Goal: Information Seeking & Learning: Learn about a topic

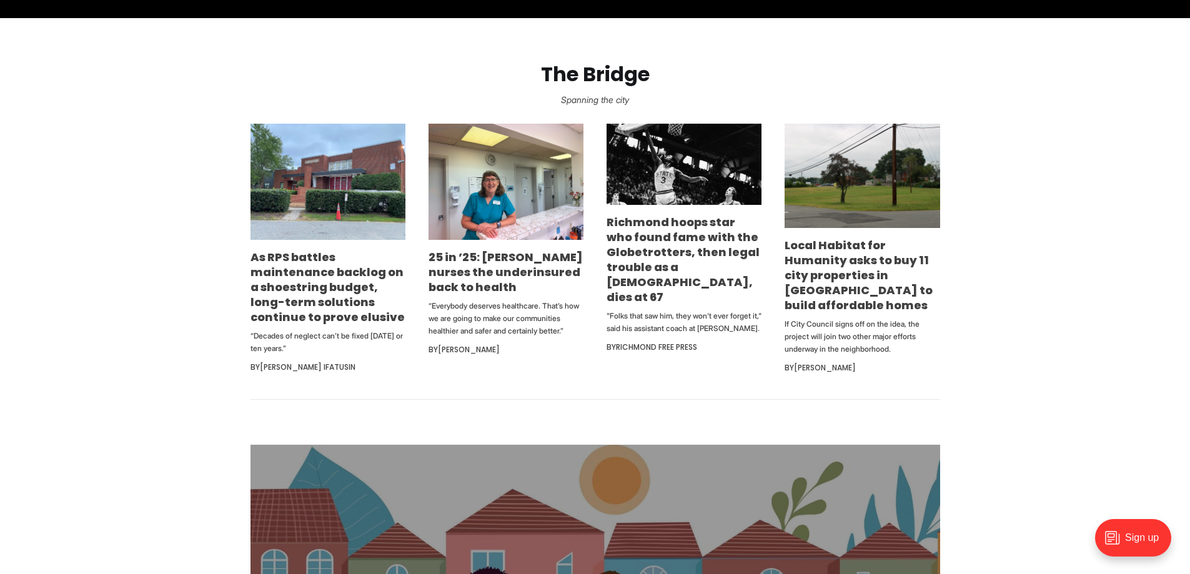
scroll to position [750, 0]
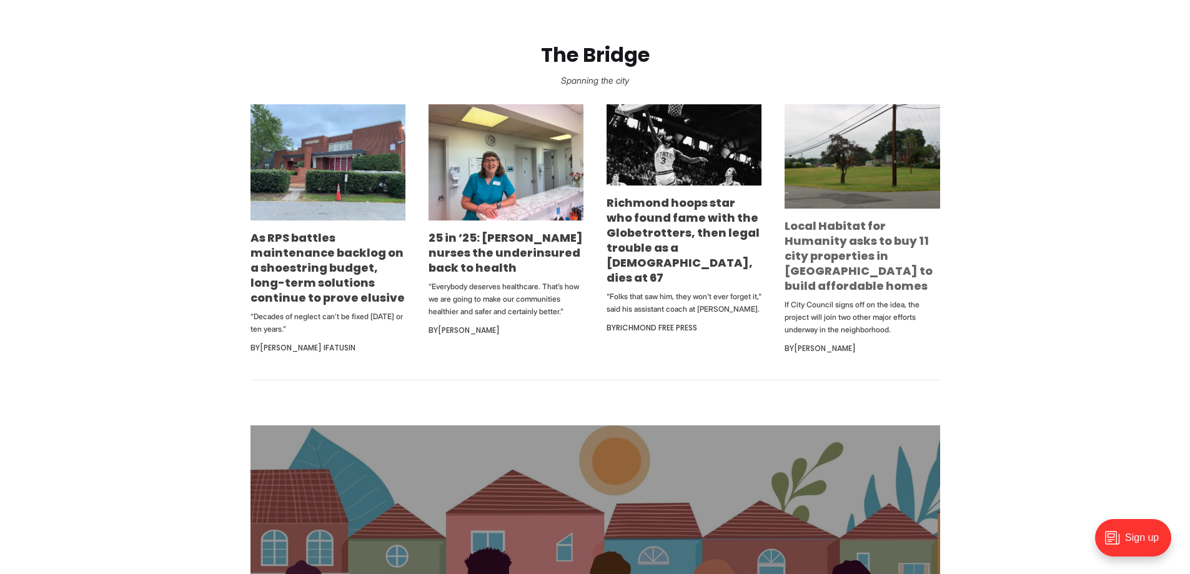
click at [838, 243] on link "Local Habitat for Humanity asks to buy 11 city properties in [GEOGRAPHIC_DATA] …" at bounding box center [859, 256] width 148 height 76
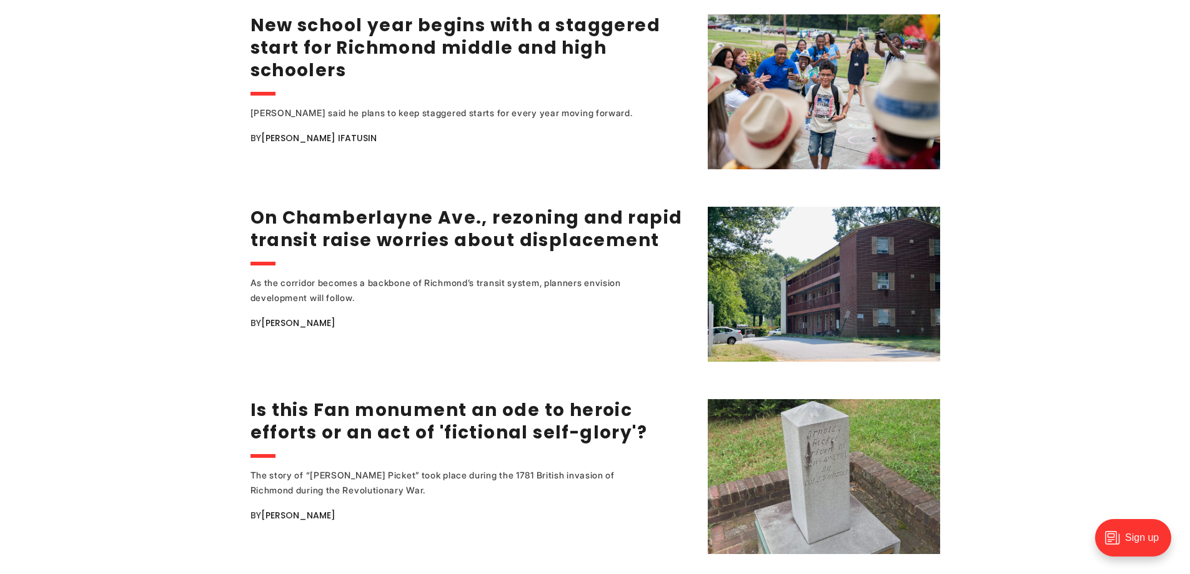
scroll to position [2062, 0]
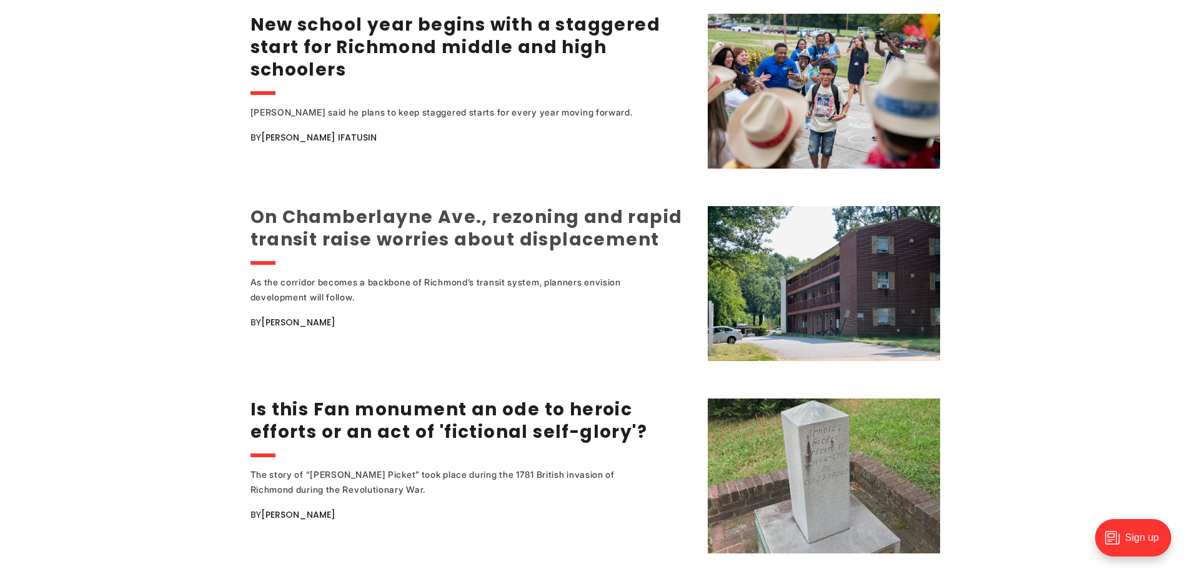
click at [414, 237] on link "On Chamberlayne Ave., rezoning and rapid transit raise worries about displaceme…" at bounding box center [467, 228] width 432 height 47
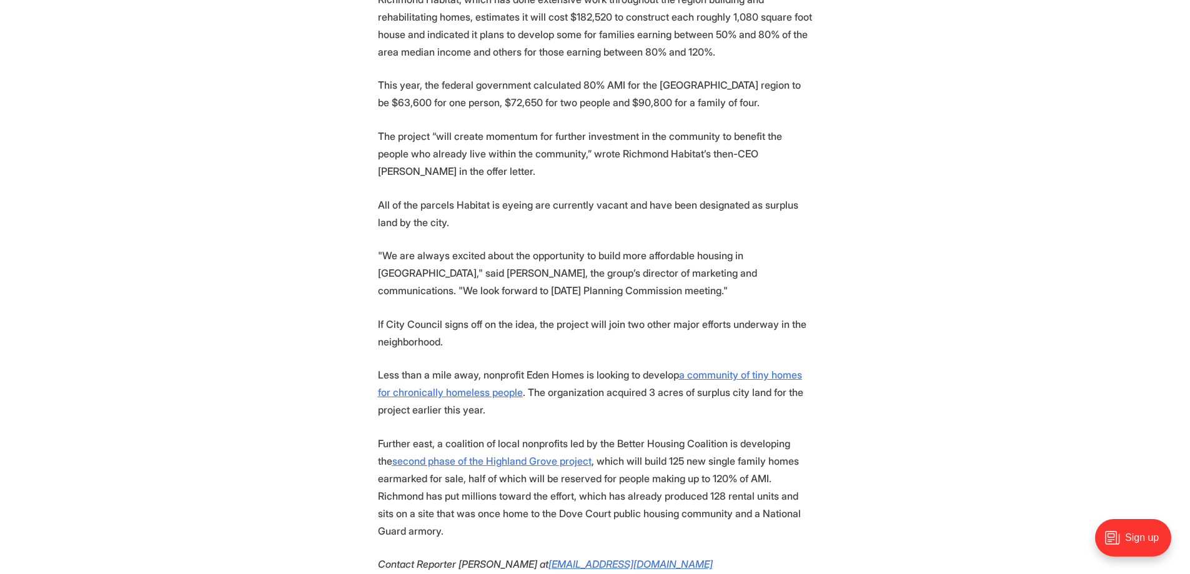
scroll to position [1312, 0]
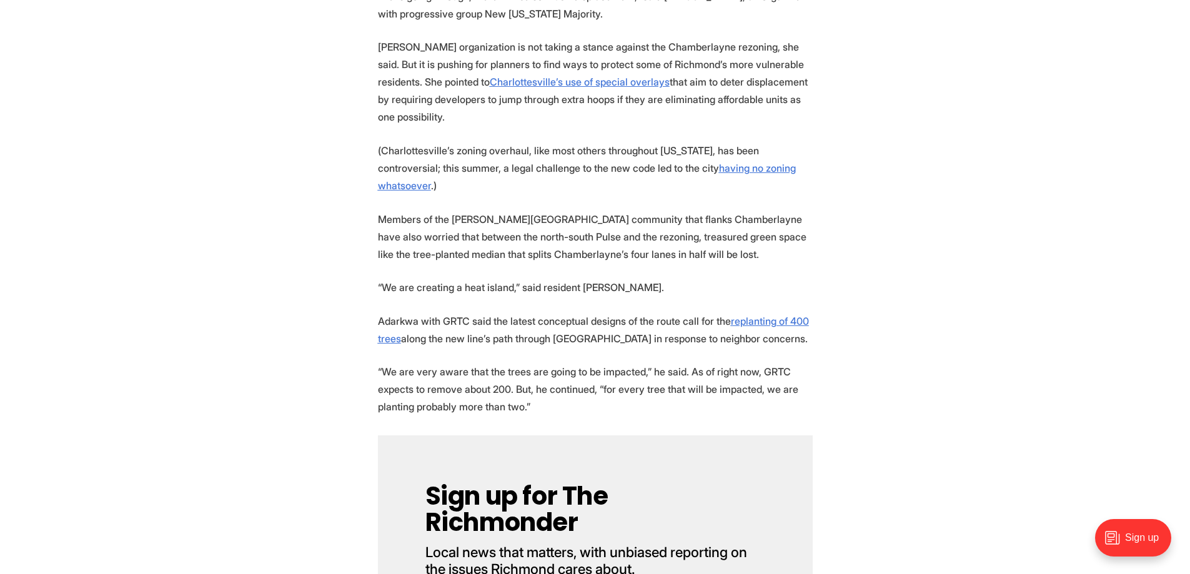
scroll to position [2625, 0]
